Goal: Find specific page/section: Find specific page/section

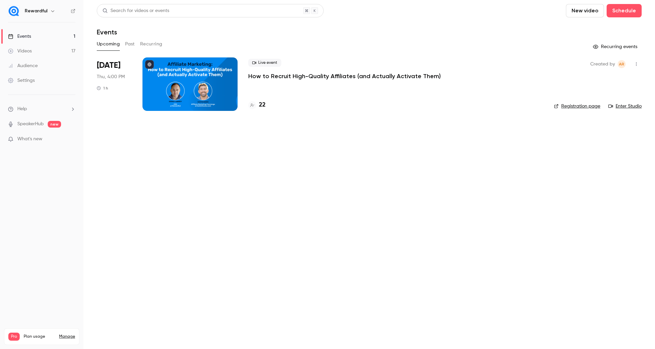
click at [260, 106] on h4 "22" at bounding box center [262, 104] width 7 height 9
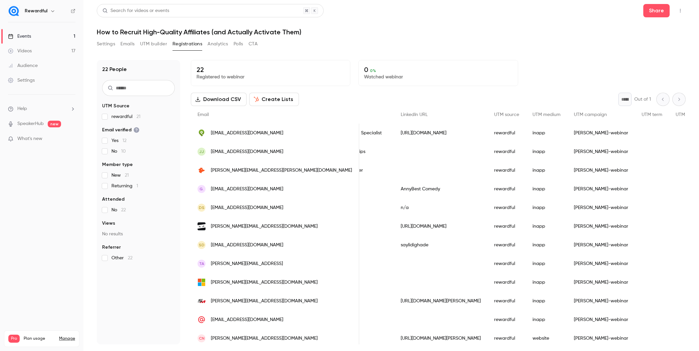
click at [65, 37] on link "Events 1" at bounding box center [41, 36] width 83 height 15
